Goal: Information Seeking & Learning: Check status

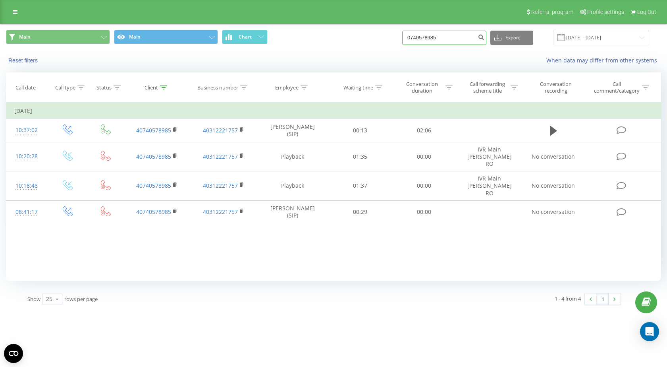
click at [438, 39] on input "0740578985" at bounding box center [444, 38] width 84 height 14
paste input "4077560997"
type input "40775609975"
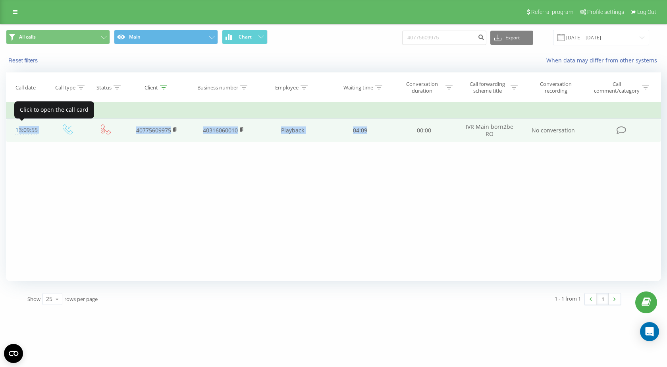
drag, startPoint x: 378, startPoint y: 130, endPoint x: 15, endPoint y: 131, distance: 363.4
click at [15, 131] on tr "13:09:55 40775609975 40316060010 Playback 04:09 00:00 IVR Main born2be RO No co…" at bounding box center [333, 130] width 655 height 23
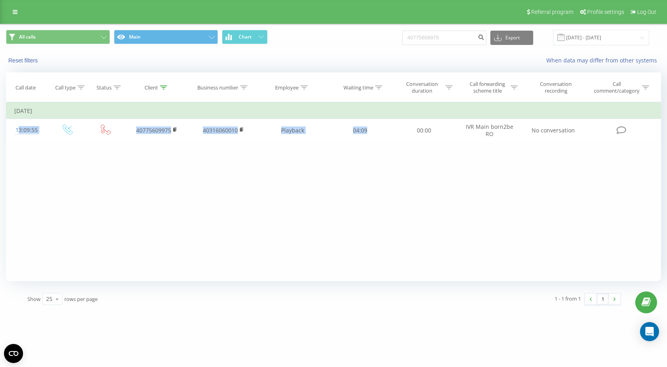
copy tr "13:09:55 40775609975 40316060010 Playback 04:09"
